Goal: Task Accomplishment & Management: Use online tool/utility

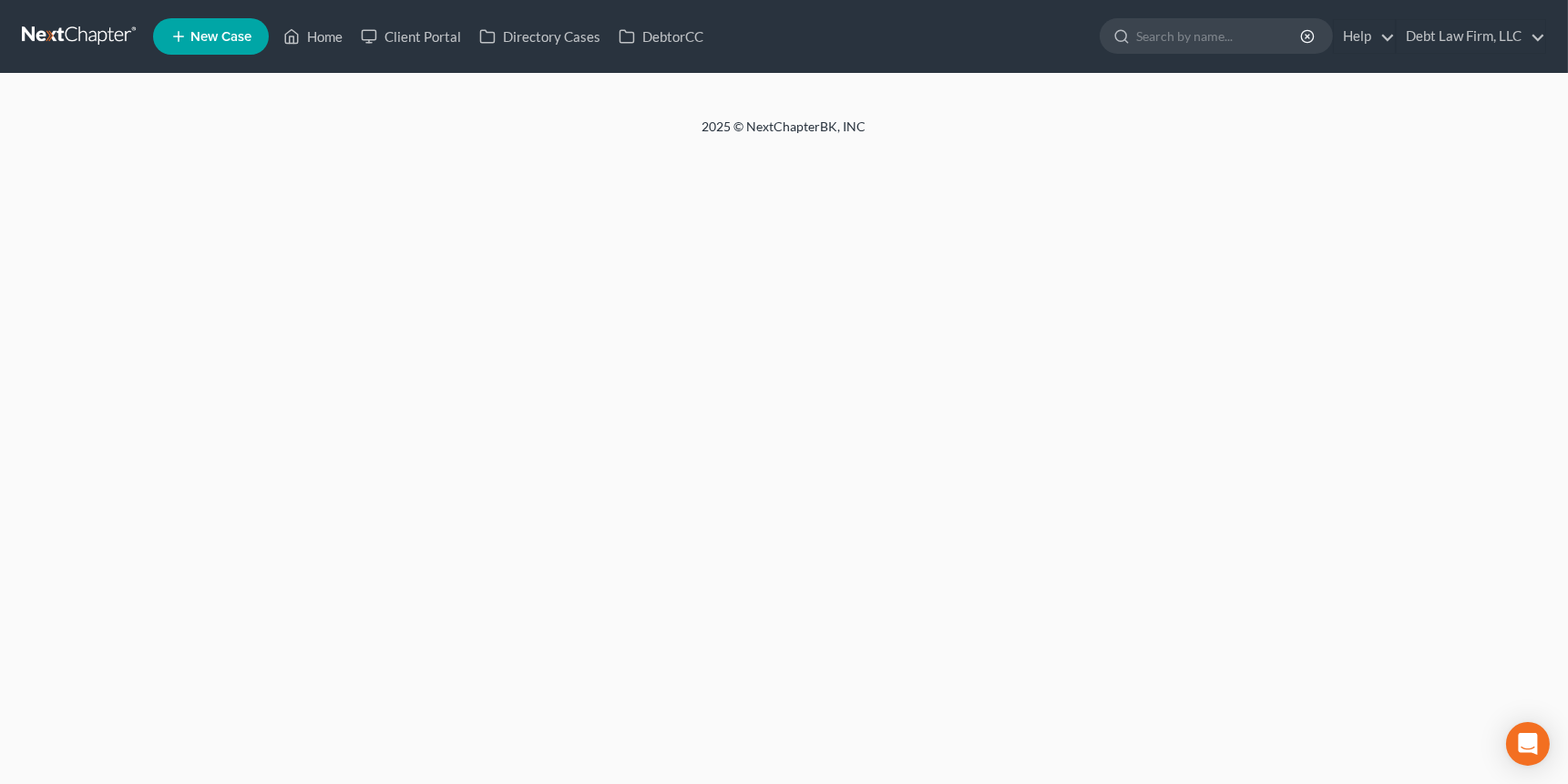
select select "3"
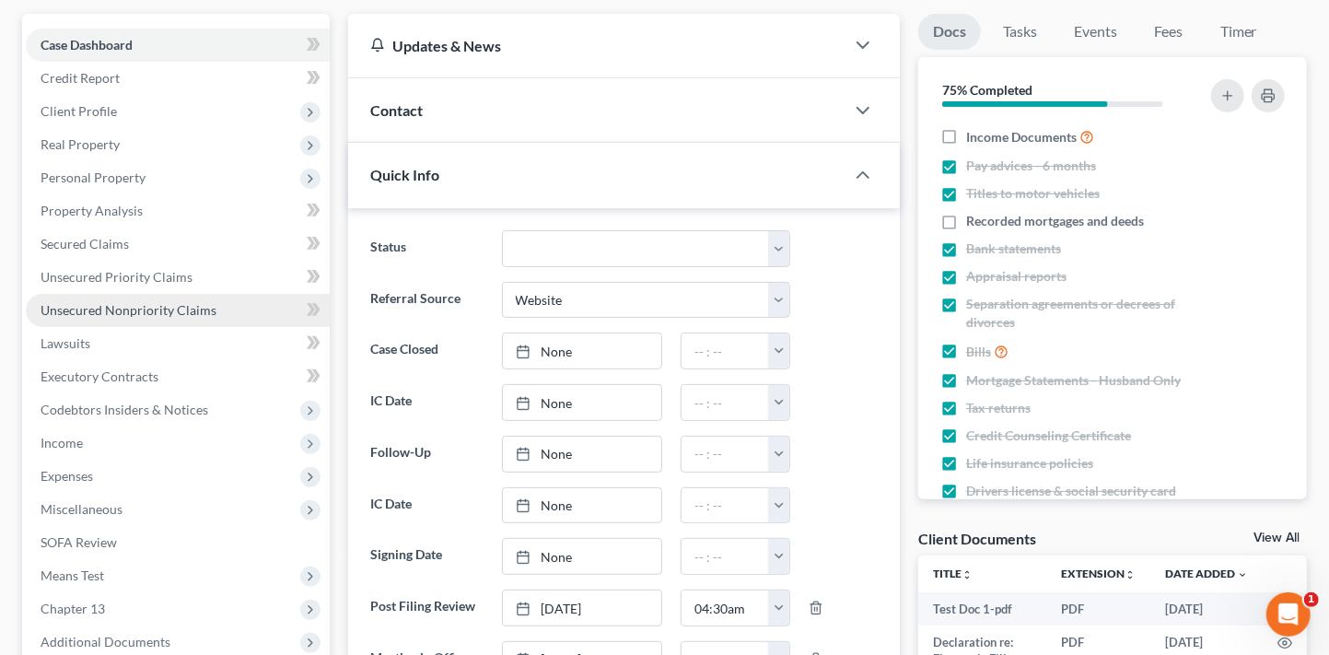
scroll to position [438, 0]
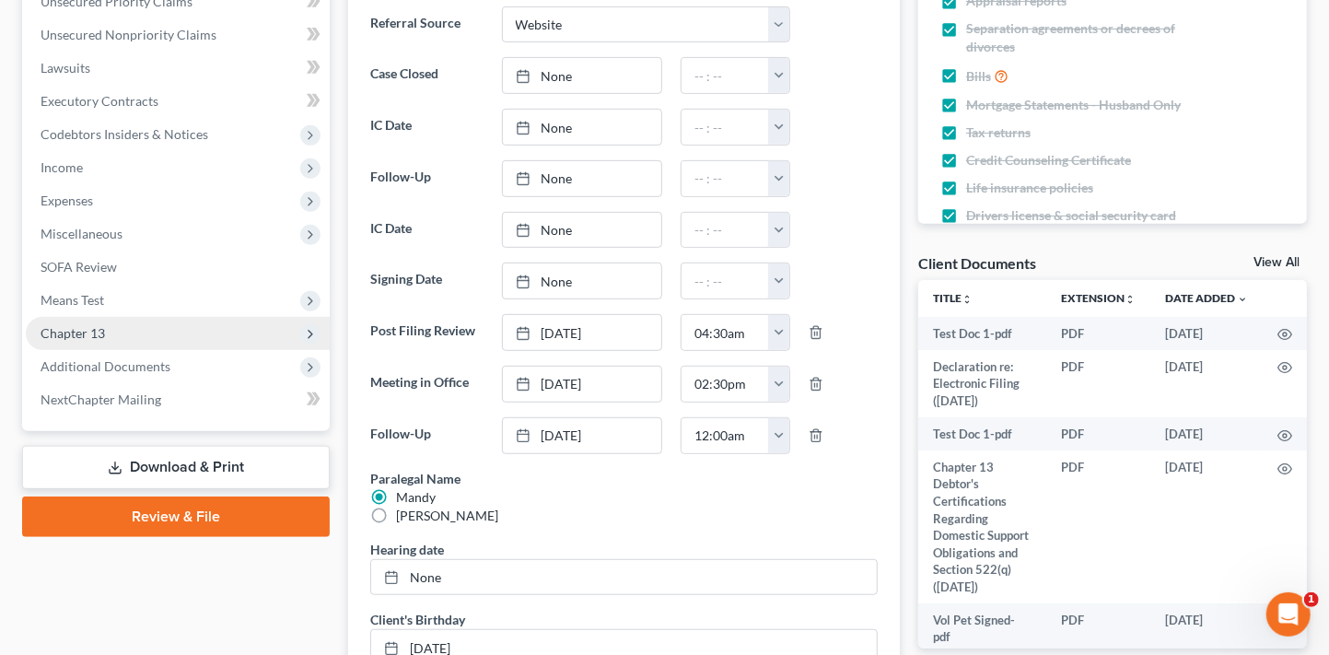
click at [162, 335] on span "Chapter 13" at bounding box center [178, 333] width 304 height 33
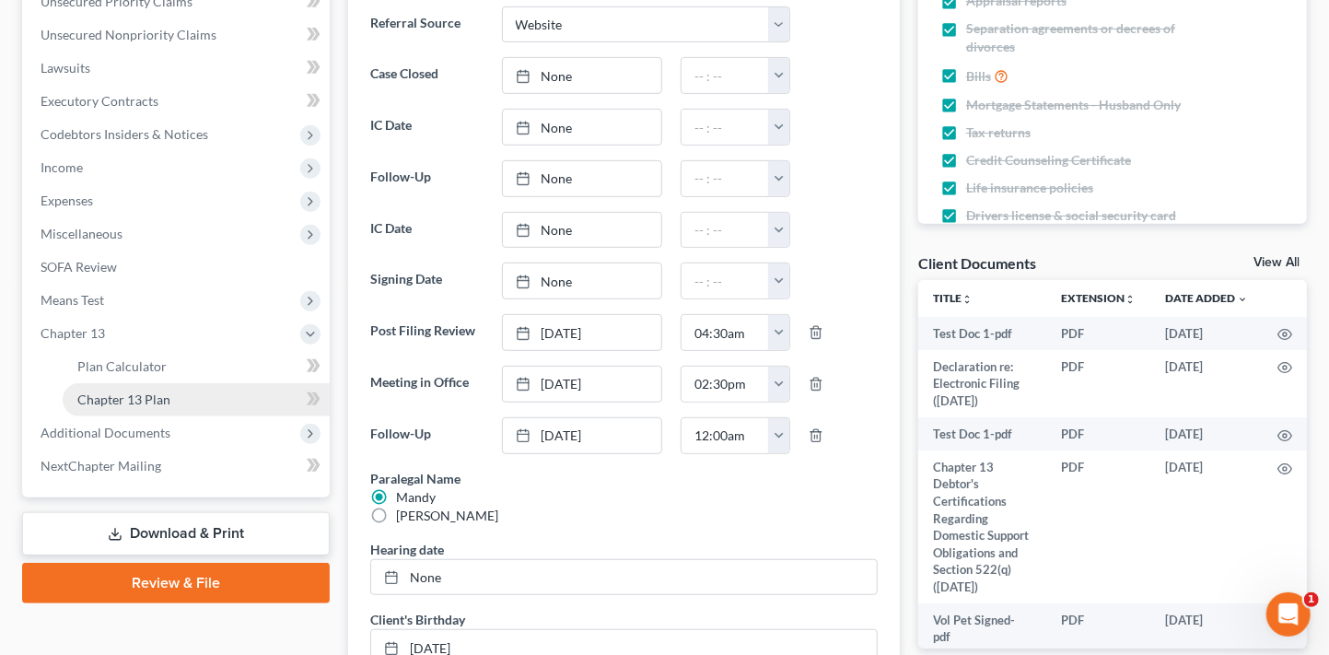
click at [203, 395] on link "Chapter 13 Plan" at bounding box center [196, 399] width 267 height 33
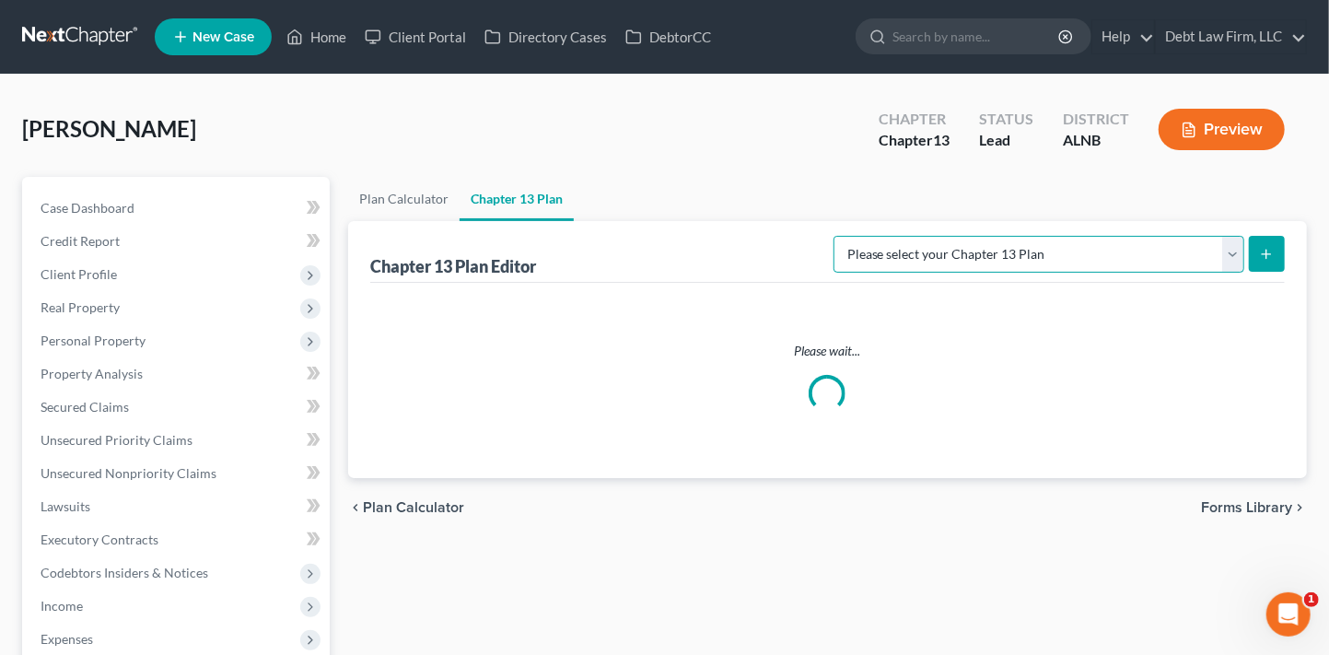
click at [1050, 257] on select "Please select your Chapter 13 Plan [US_STATE] - [GEOGRAPHIC_DATA] - Revised [DA…" at bounding box center [1038, 254] width 411 height 37
select select "2"
click at [886, 236] on select "Please select your Chapter 13 Plan [US_STATE] - [GEOGRAPHIC_DATA] - Revised [DA…" at bounding box center [1038, 254] width 411 height 37
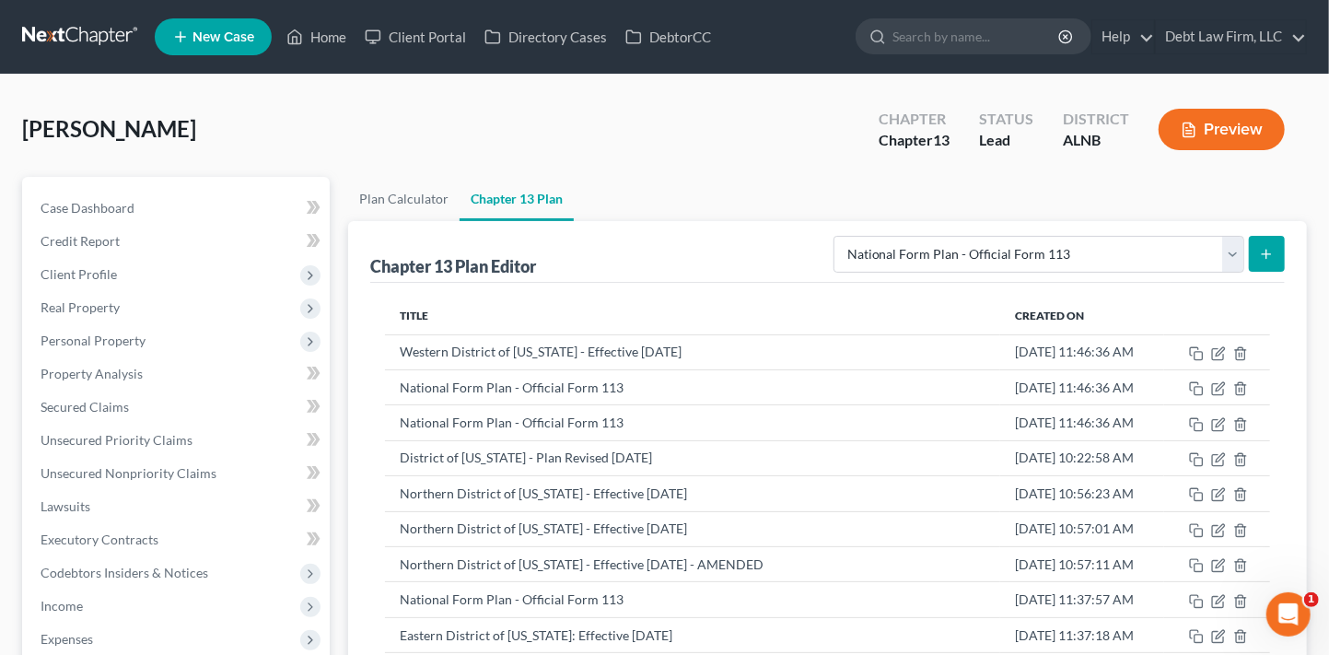
click at [1262, 255] on icon "submit" at bounding box center [1266, 254] width 15 height 15
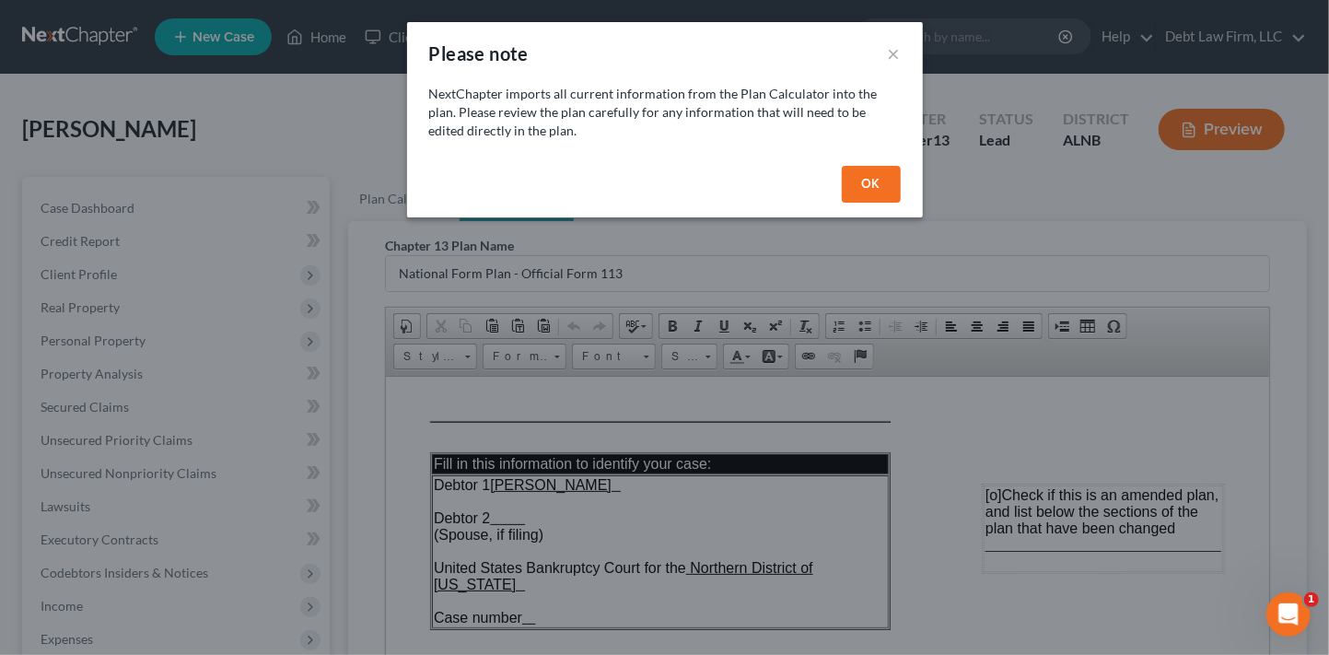
click at [870, 186] on button "OK" at bounding box center [871, 184] width 59 height 37
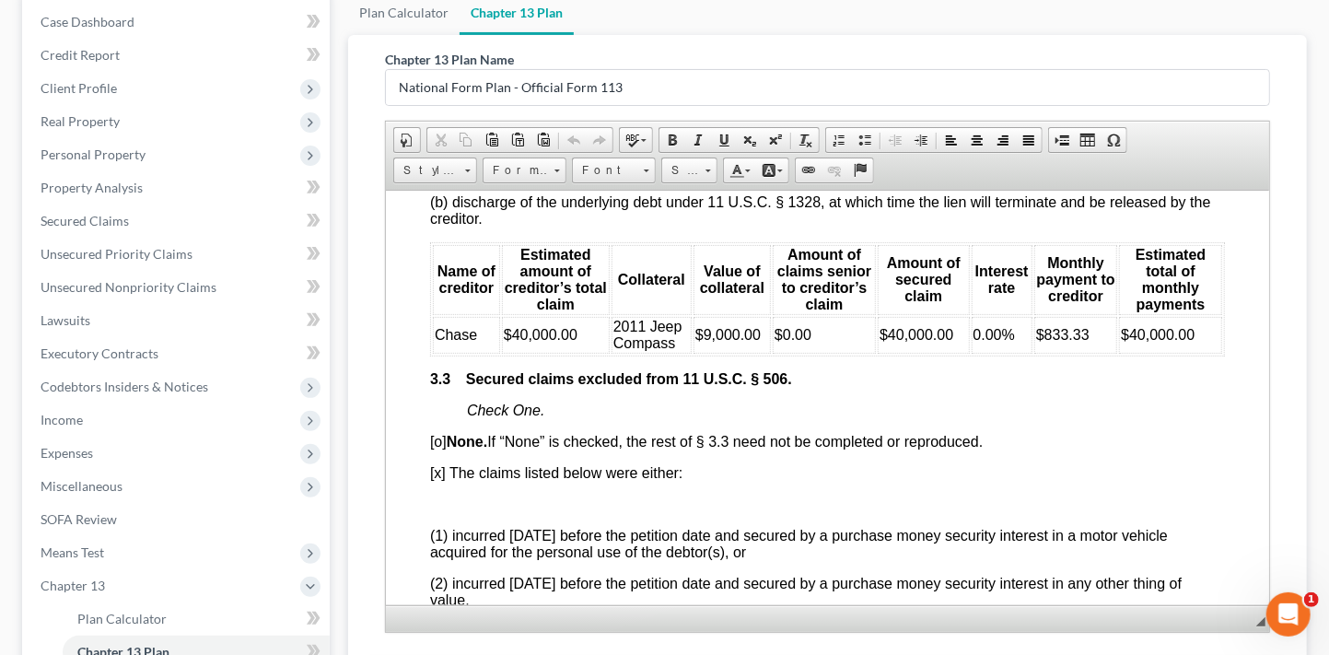
scroll to position [453, 0]
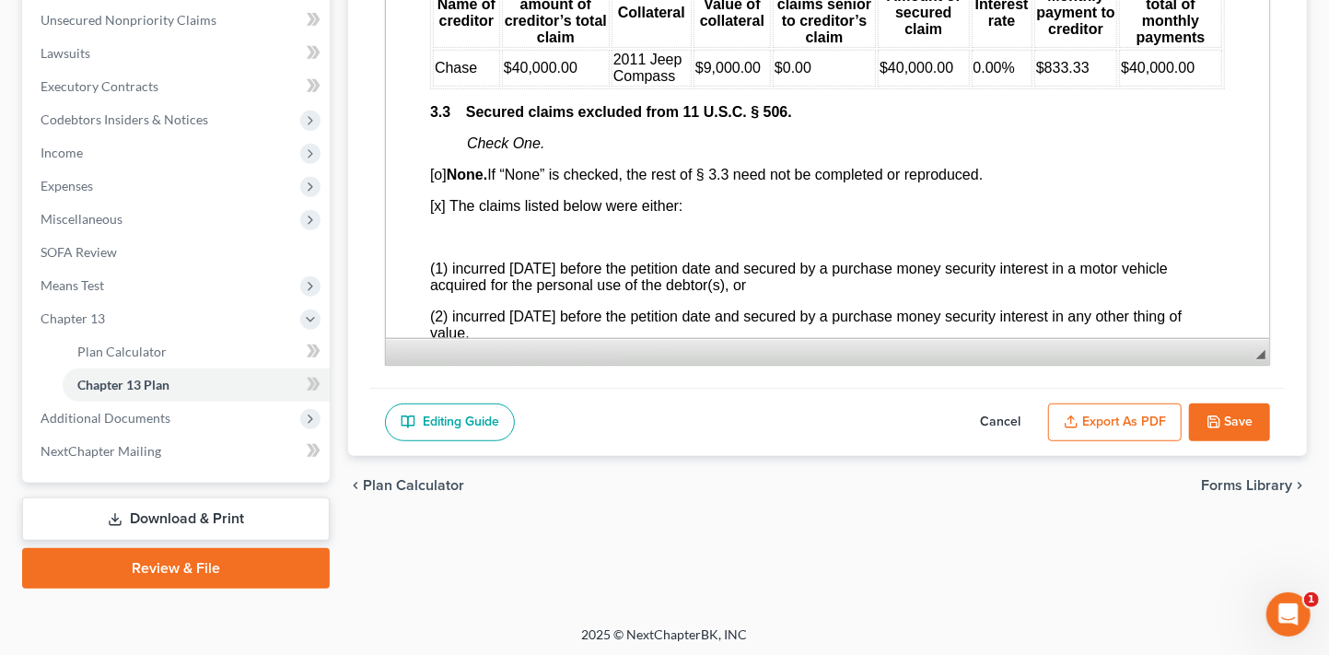
click at [1146, 413] on button "Export as PDF" at bounding box center [1115, 422] width 134 height 39
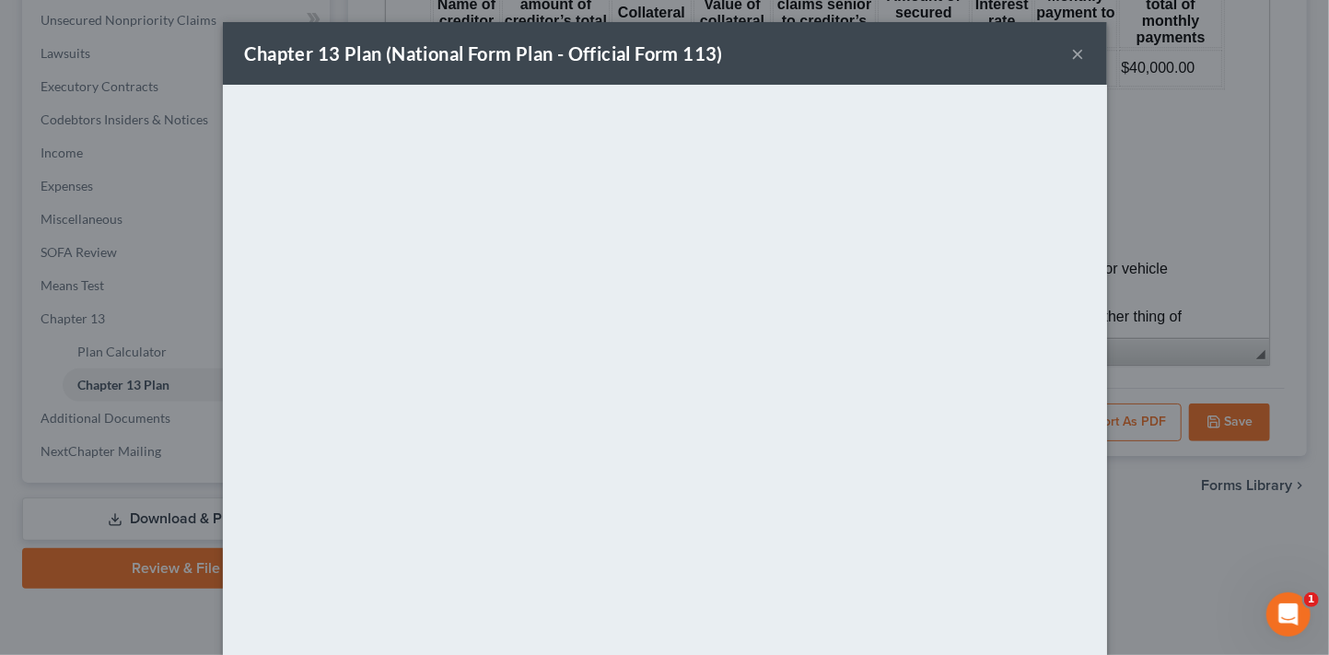
scroll to position [115, 0]
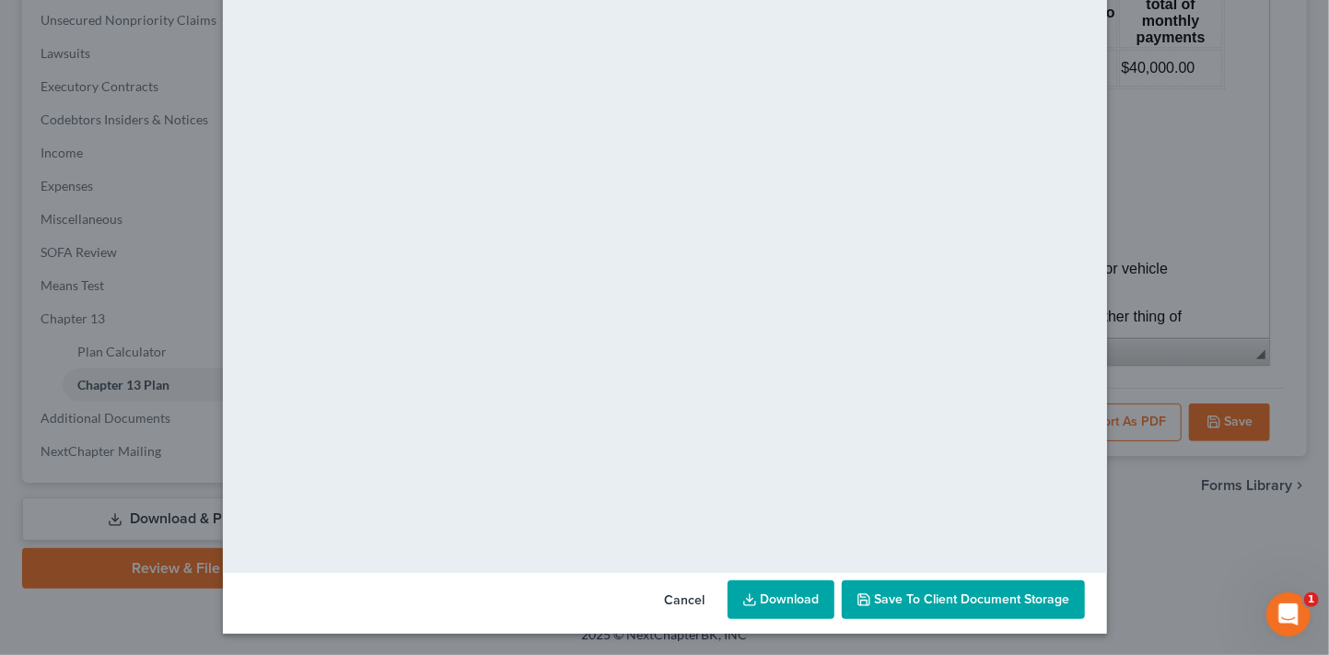
click at [768, 594] on link "Download" at bounding box center [780, 599] width 107 height 39
